Goal: Transaction & Acquisition: Purchase product/service

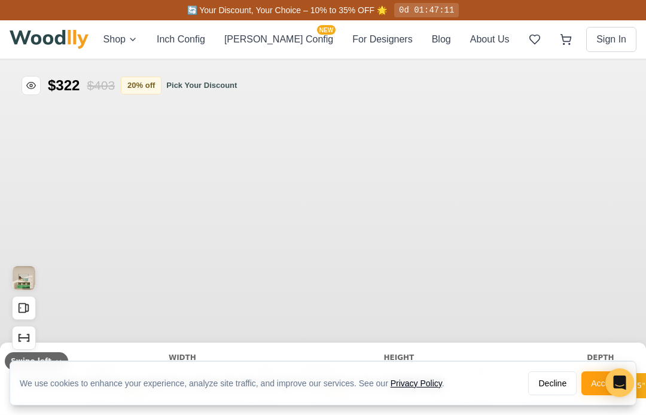
type input "63"
type input "2"
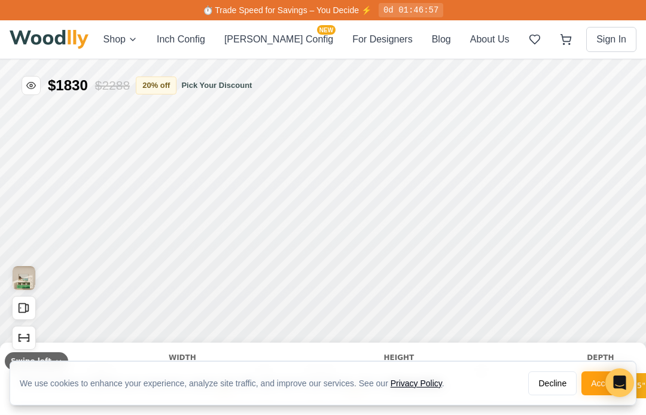
click at [553, 390] on button "Decline" at bounding box center [552, 383] width 48 height 24
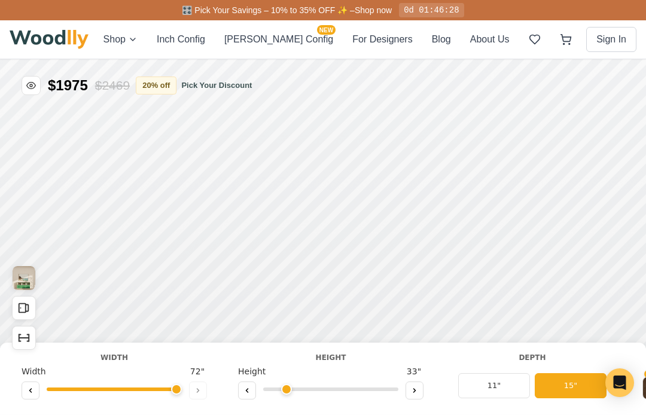
type input "72"
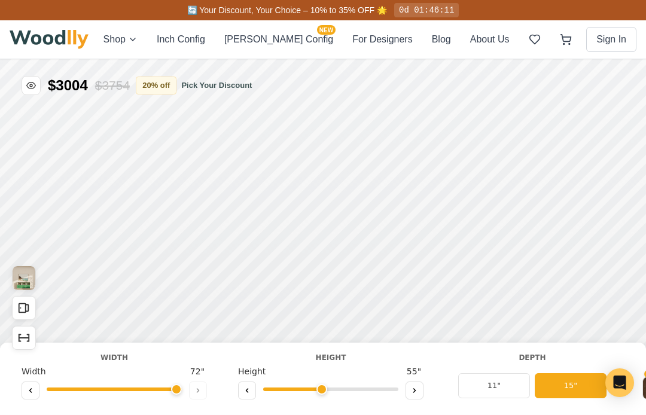
type input "4"
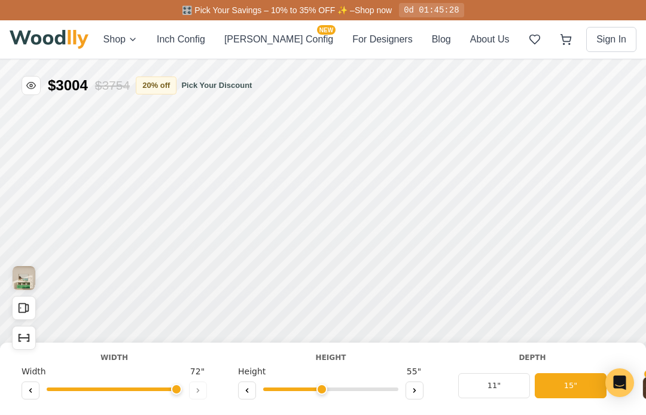
click at [494, 145] on icon "Open All Doors and Drawers" at bounding box center [488, 145] width 13 height 13
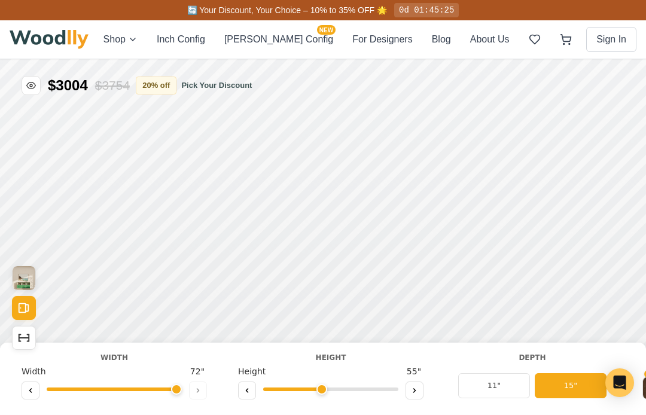
click at [492, 170] on icon "Show Dimensions" at bounding box center [488, 175] width 13 height 13
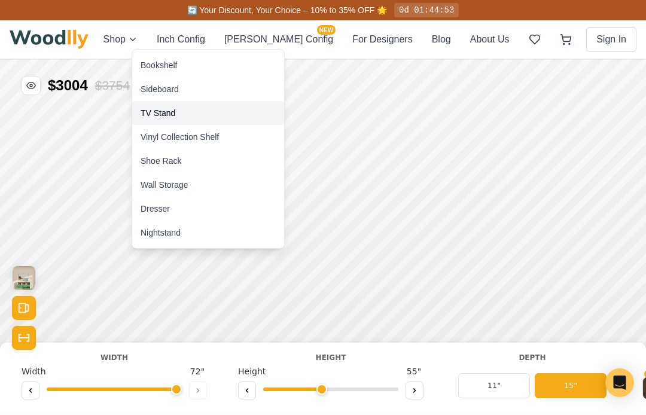
click at [172, 118] on div "TV Stand" at bounding box center [157, 113] width 35 height 12
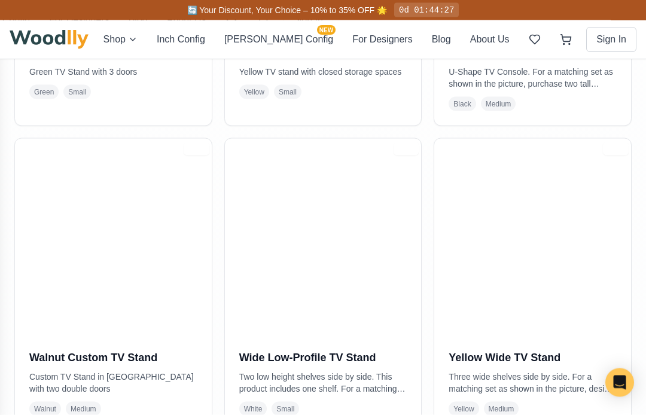
scroll to position [488, 0]
